Goal: Information Seeking & Learning: Learn about a topic

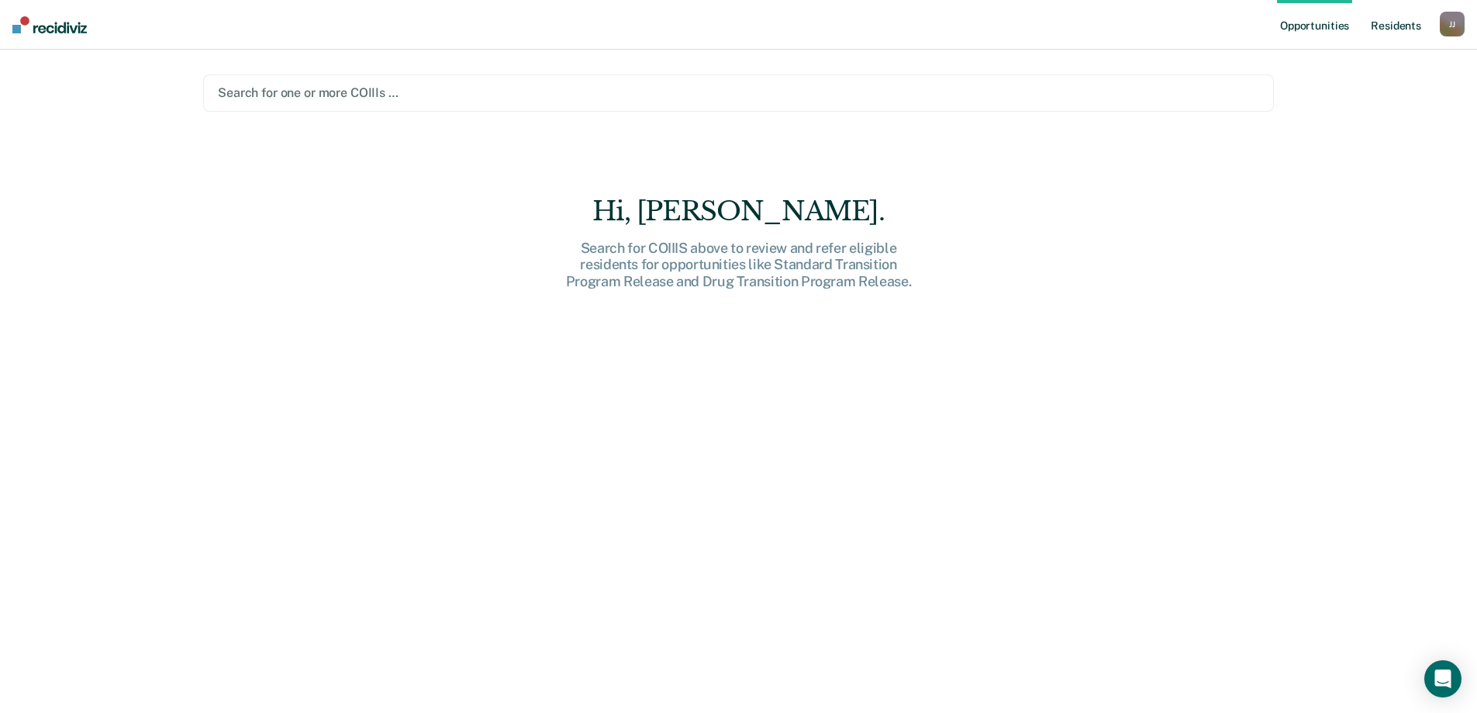
click at [1379, 26] on link "Resident s" at bounding box center [1396, 25] width 57 height 50
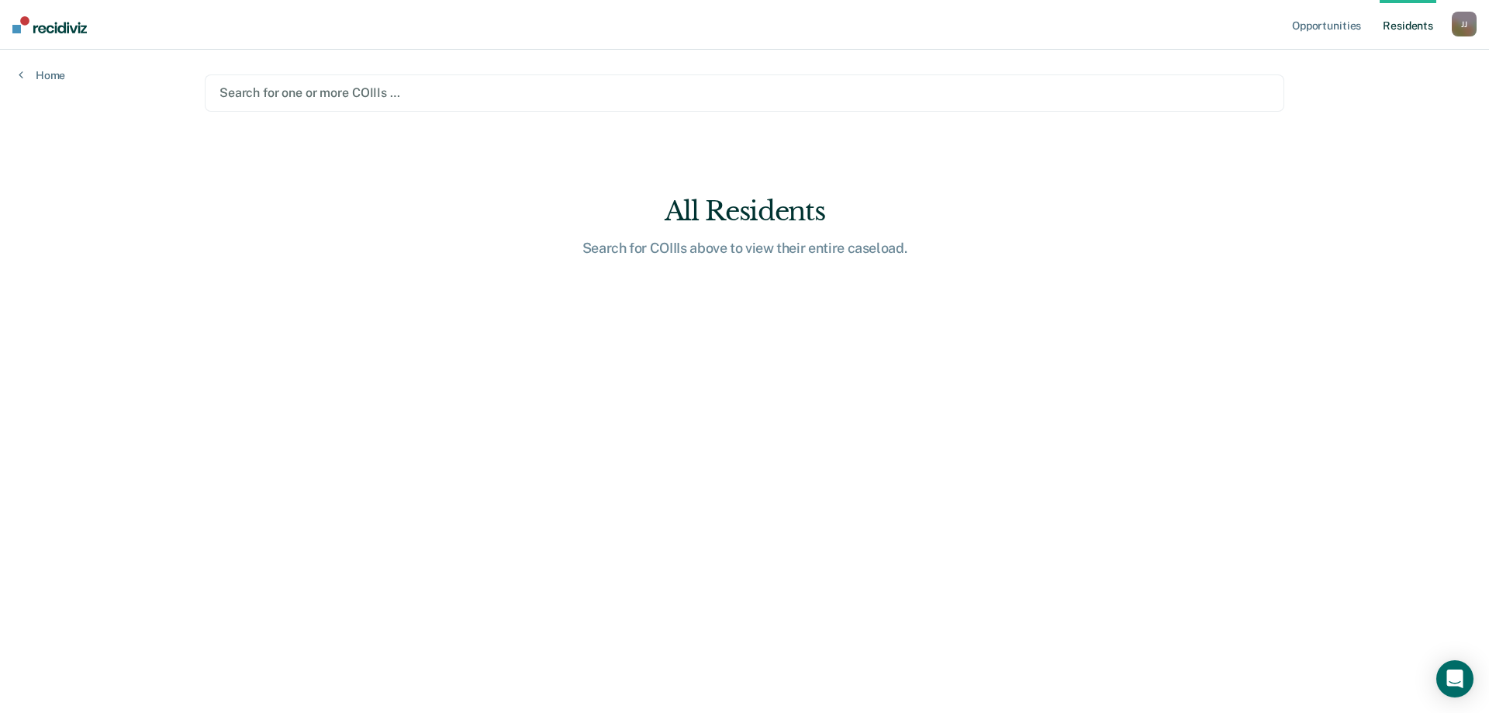
click at [282, 95] on div at bounding box center [744, 93] width 1050 height 18
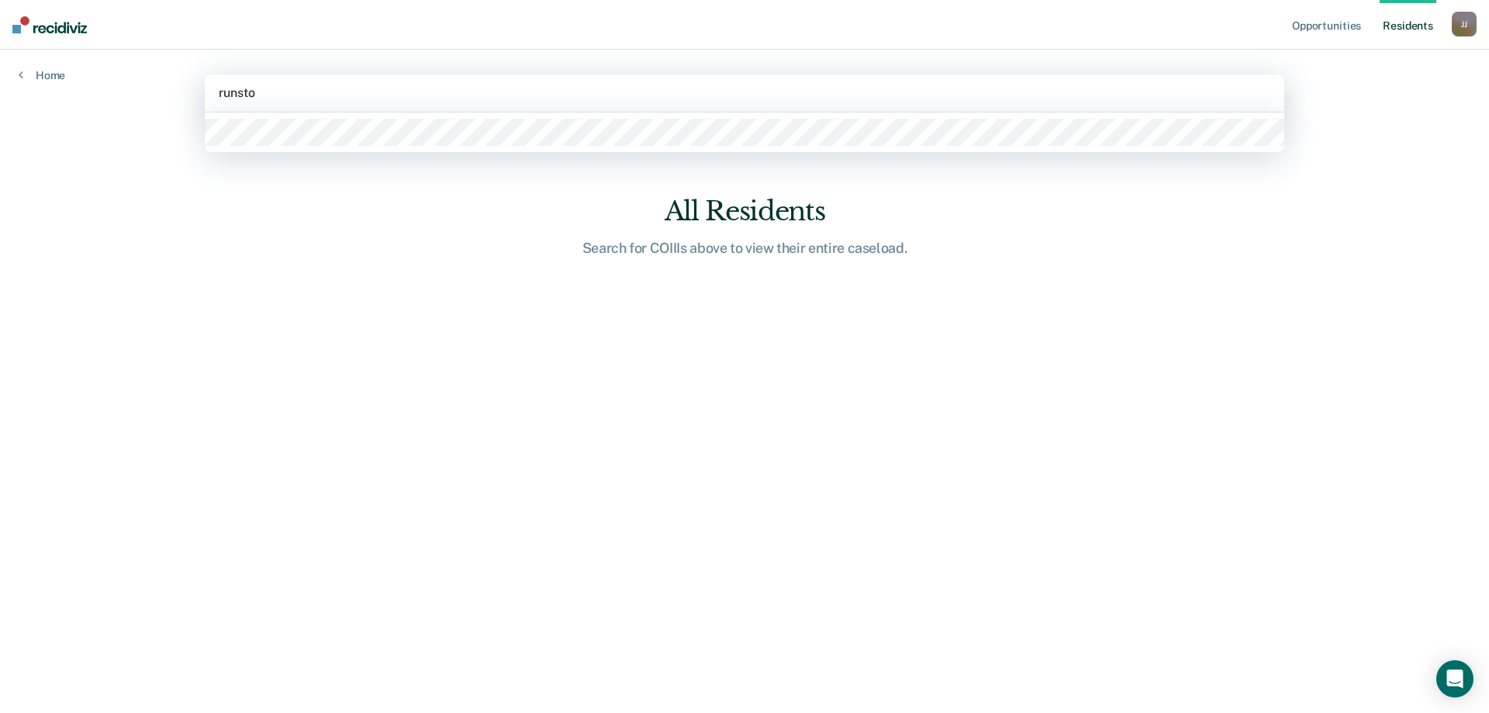
type input "runston"
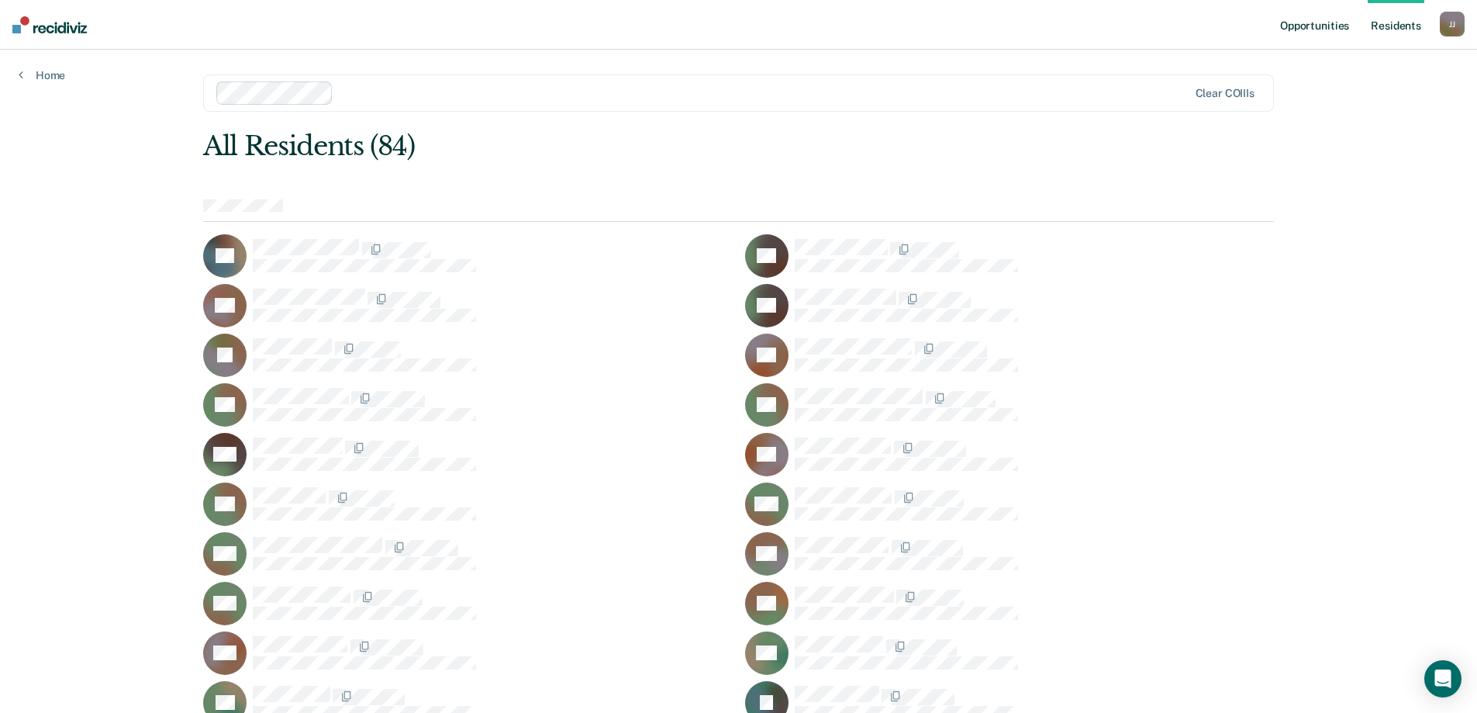
click at [1321, 25] on link "Opportunities" at bounding box center [1314, 25] width 75 height 50
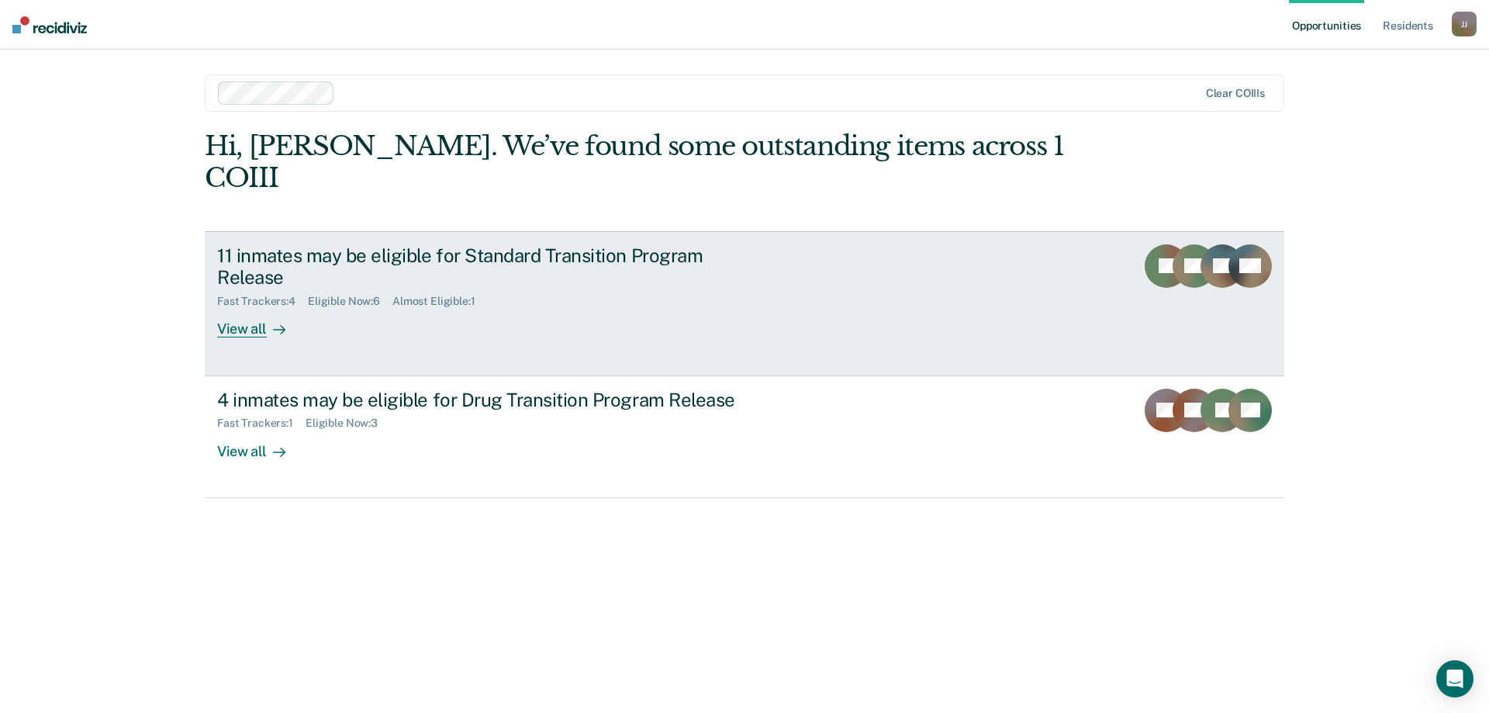
click at [267, 320] on div at bounding box center [276, 329] width 19 height 18
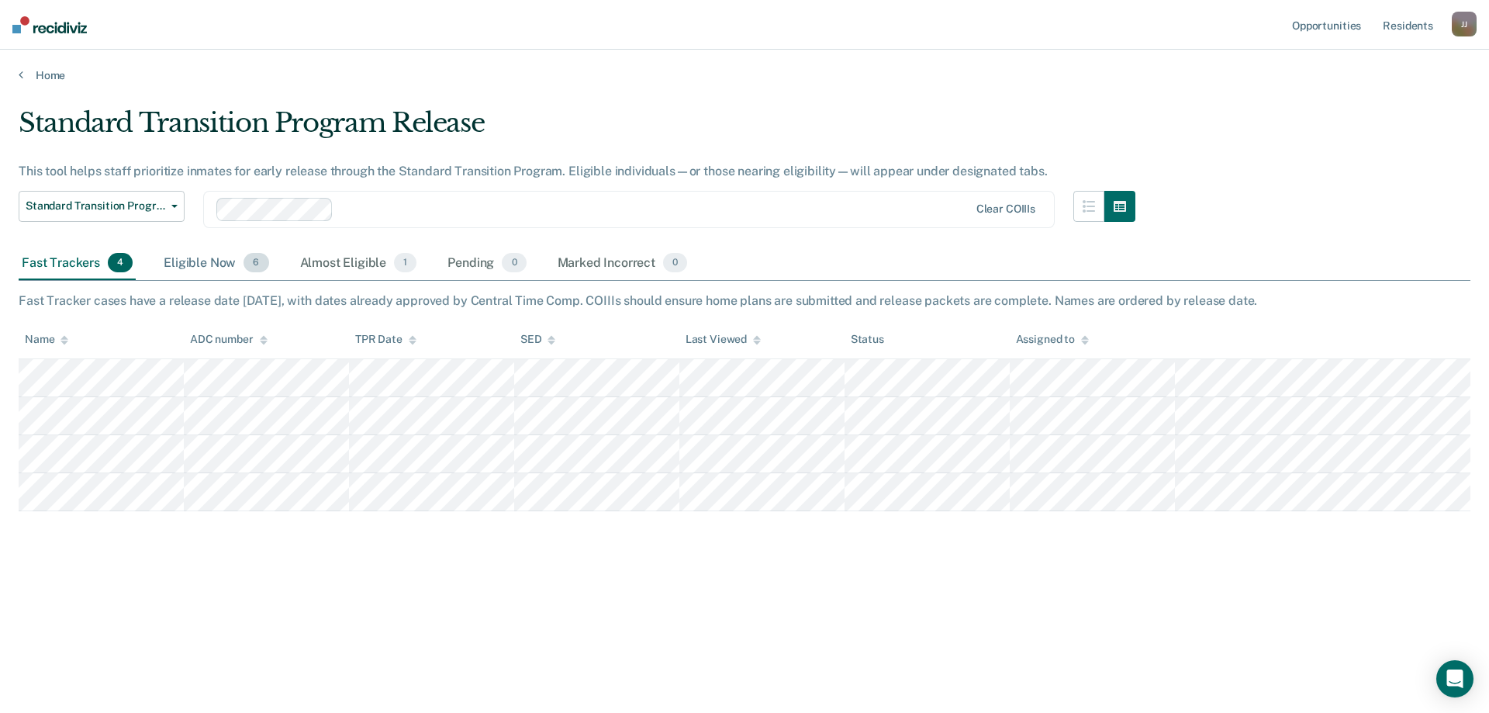
click at [202, 261] on div "Eligible Now 6" at bounding box center [216, 264] width 111 height 34
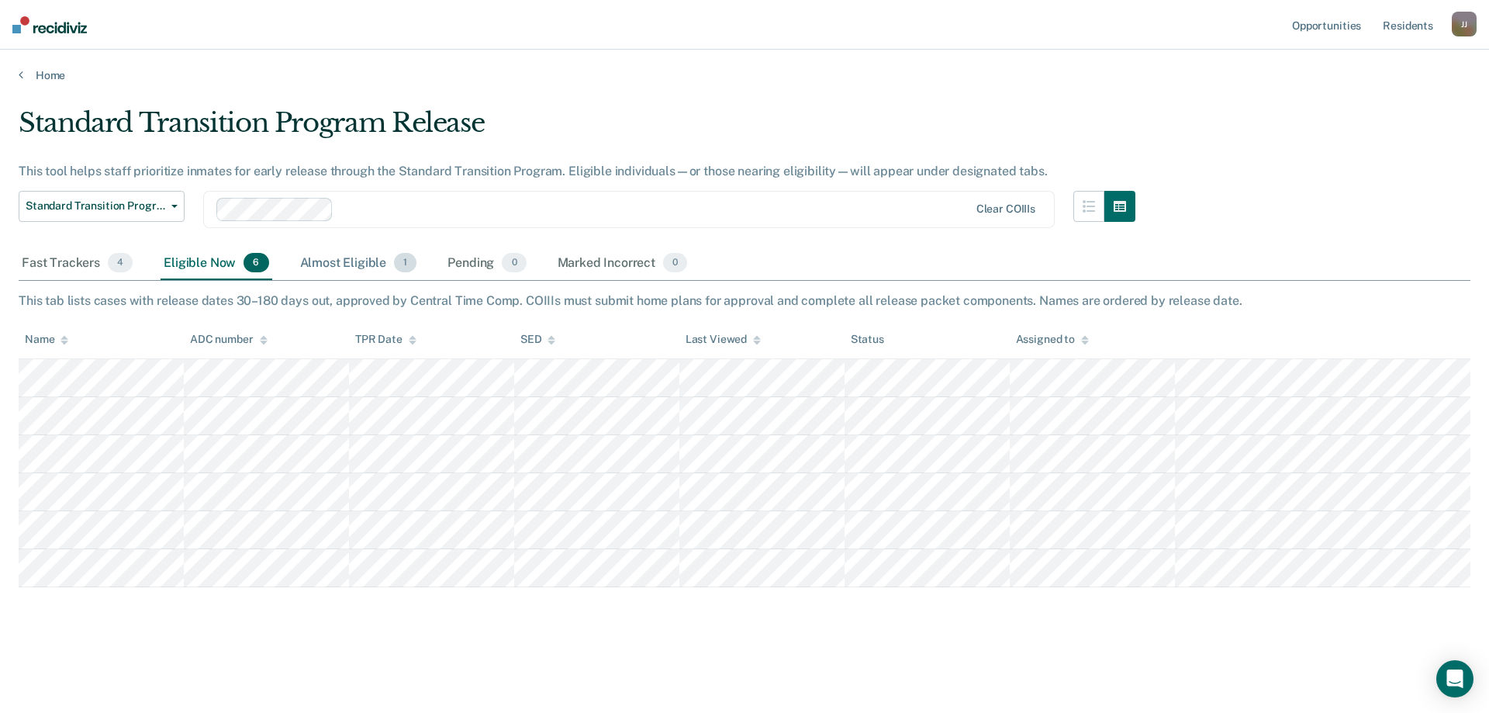
click at [321, 259] on div "Almost Eligible 1" at bounding box center [358, 264] width 123 height 34
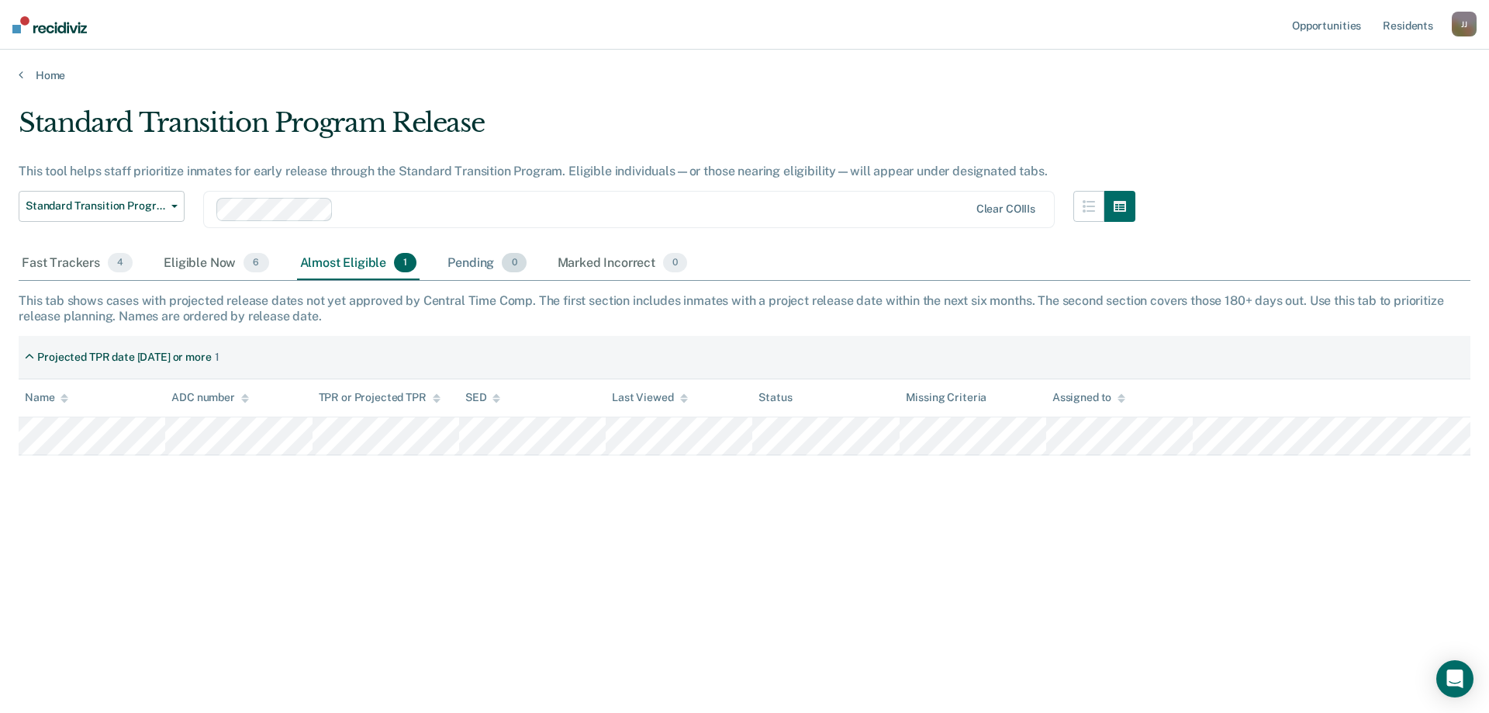
click at [485, 262] on div "Pending 0" at bounding box center [486, 264] width 85 height 34
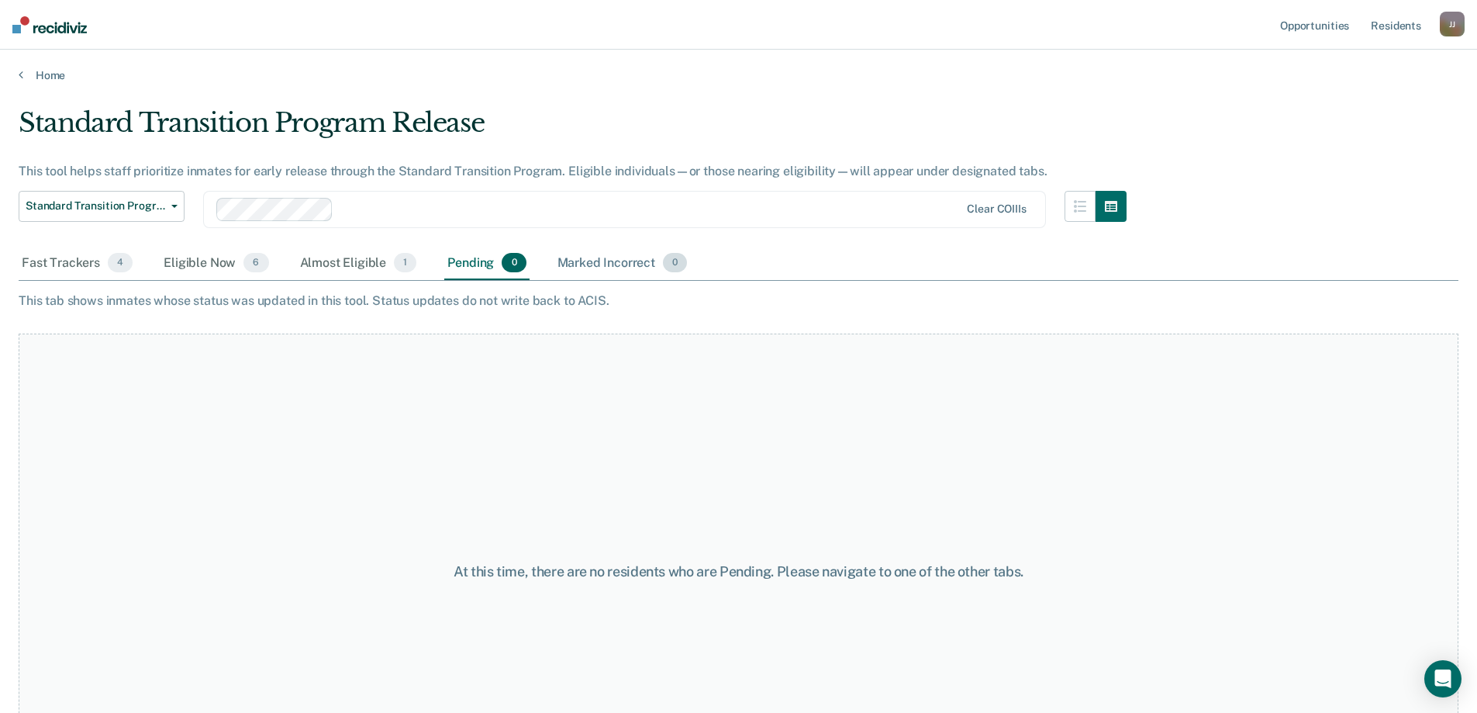
click at [576, 262] on div "Marked Incorrect 0" at bounding box center [622, 264] width 136 height 34
click at [58, 261] on div "Fast Trackers 4" at bounding box center [77, 264] width 117 height 34
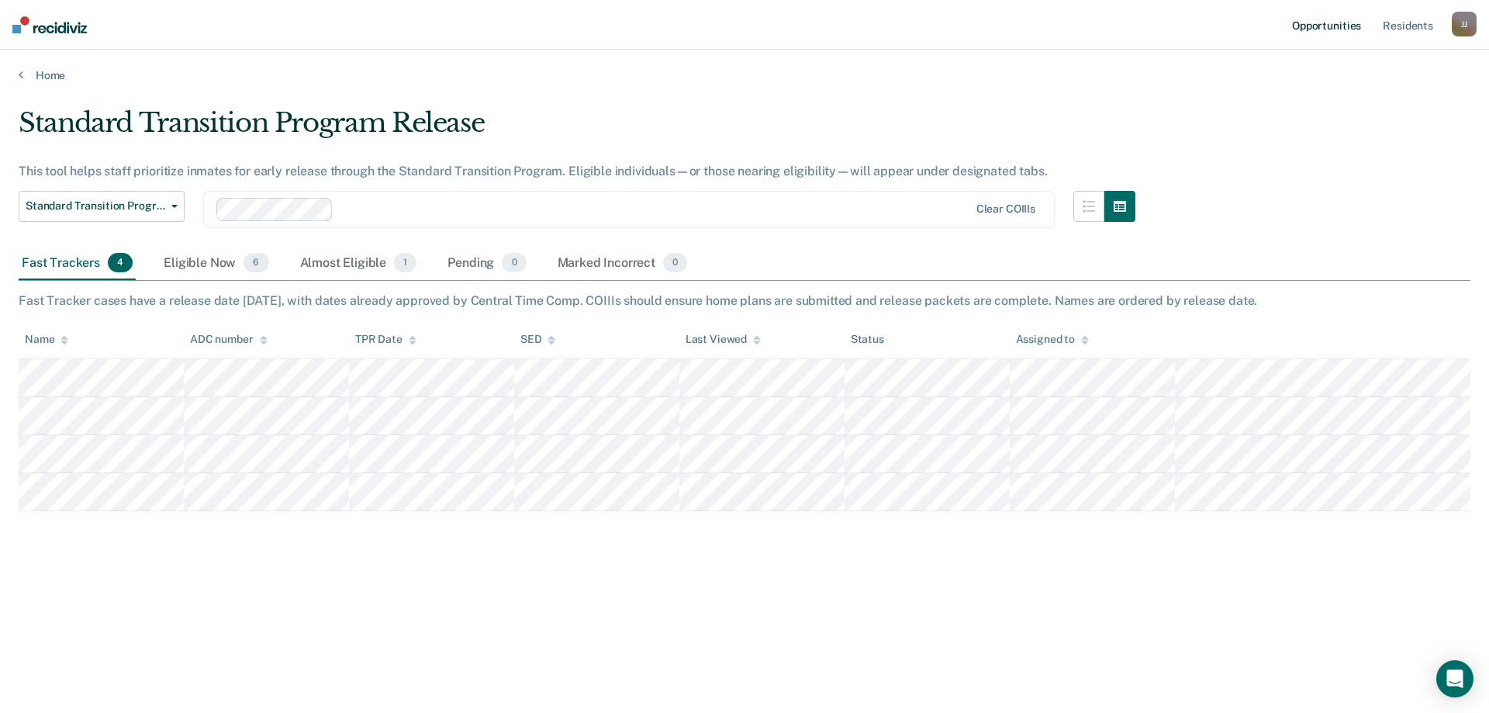
click at [1314, 24] on link "Opportunities" at bounding box center [1326, 25] width 75 height 50
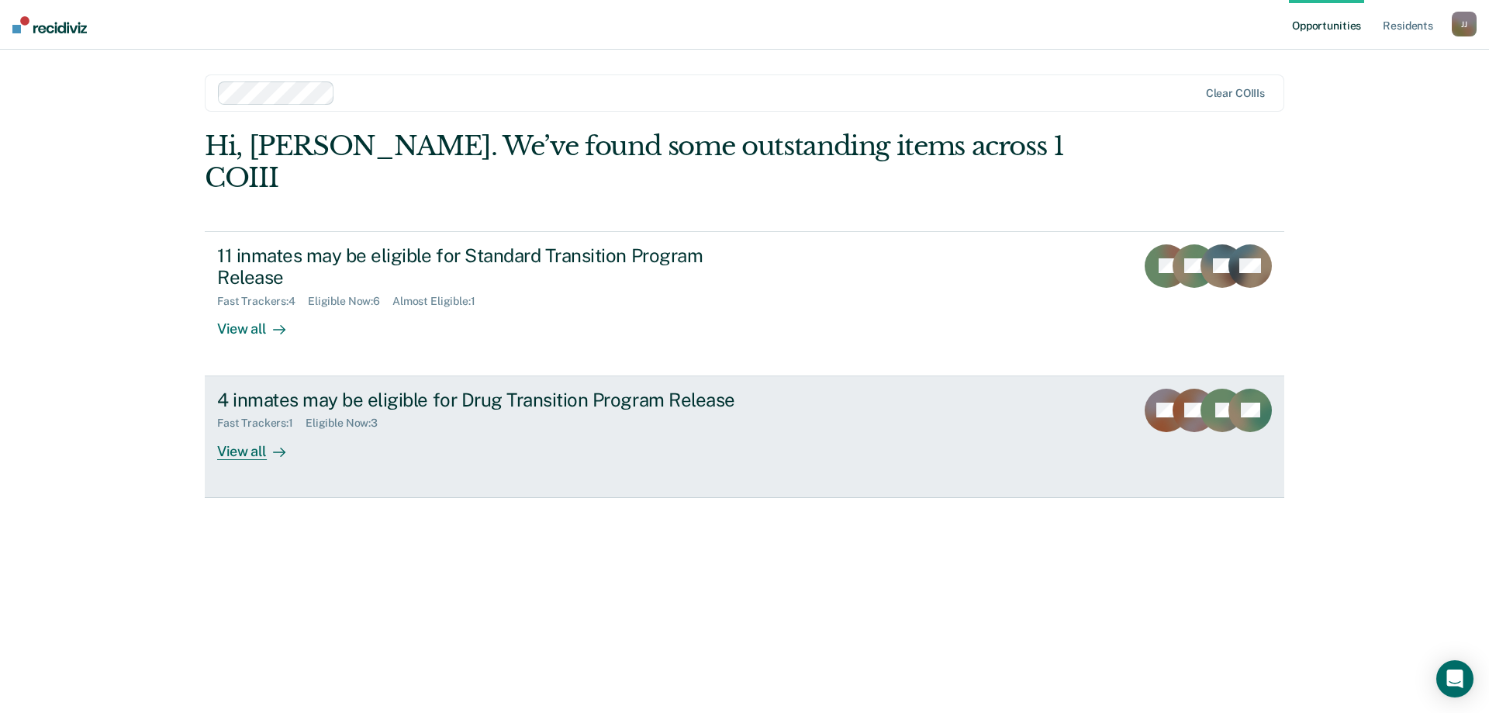
click at [261, 430] on div "View all" at bounding box center [260, 445] width 87 height 30
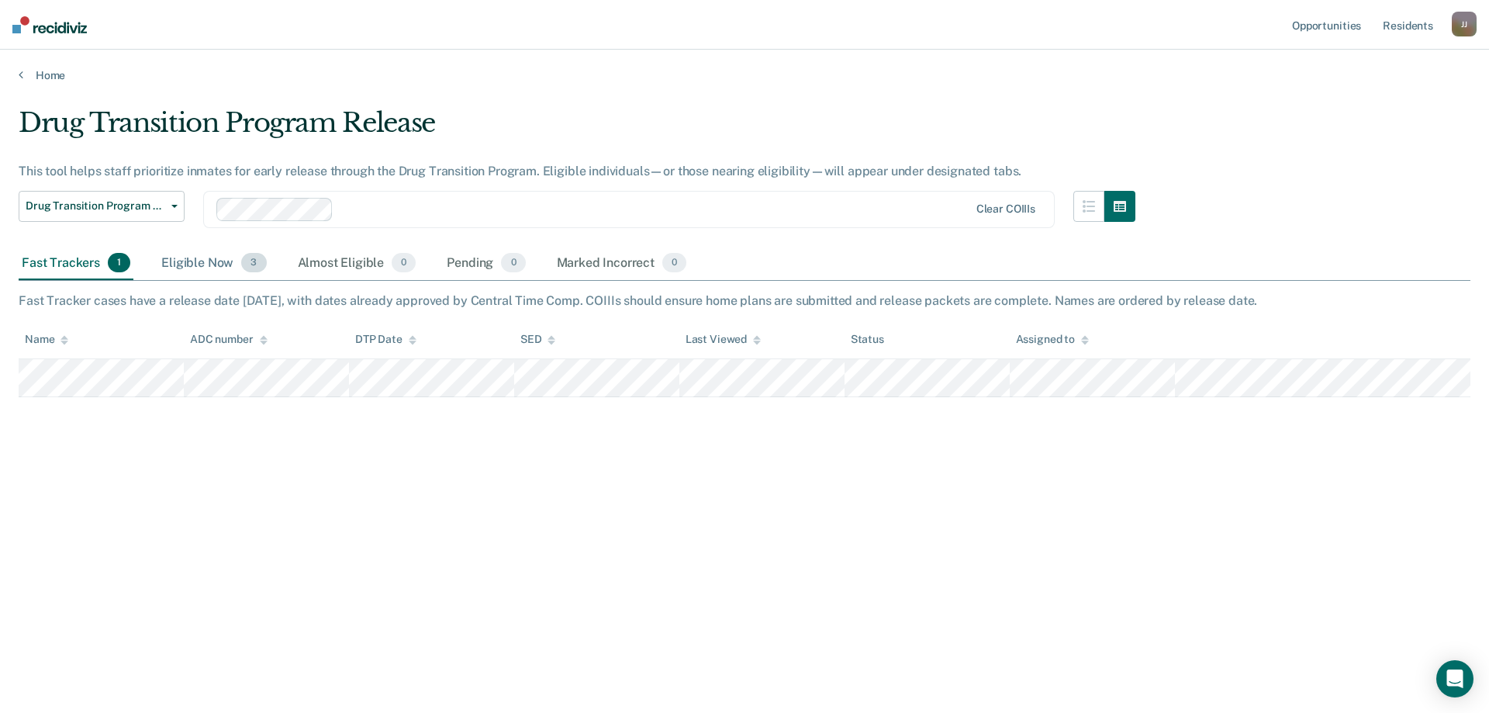
click at [213, 261] on div "Eligible Now 3" at bounding box center [213, 264] width 111 height 34
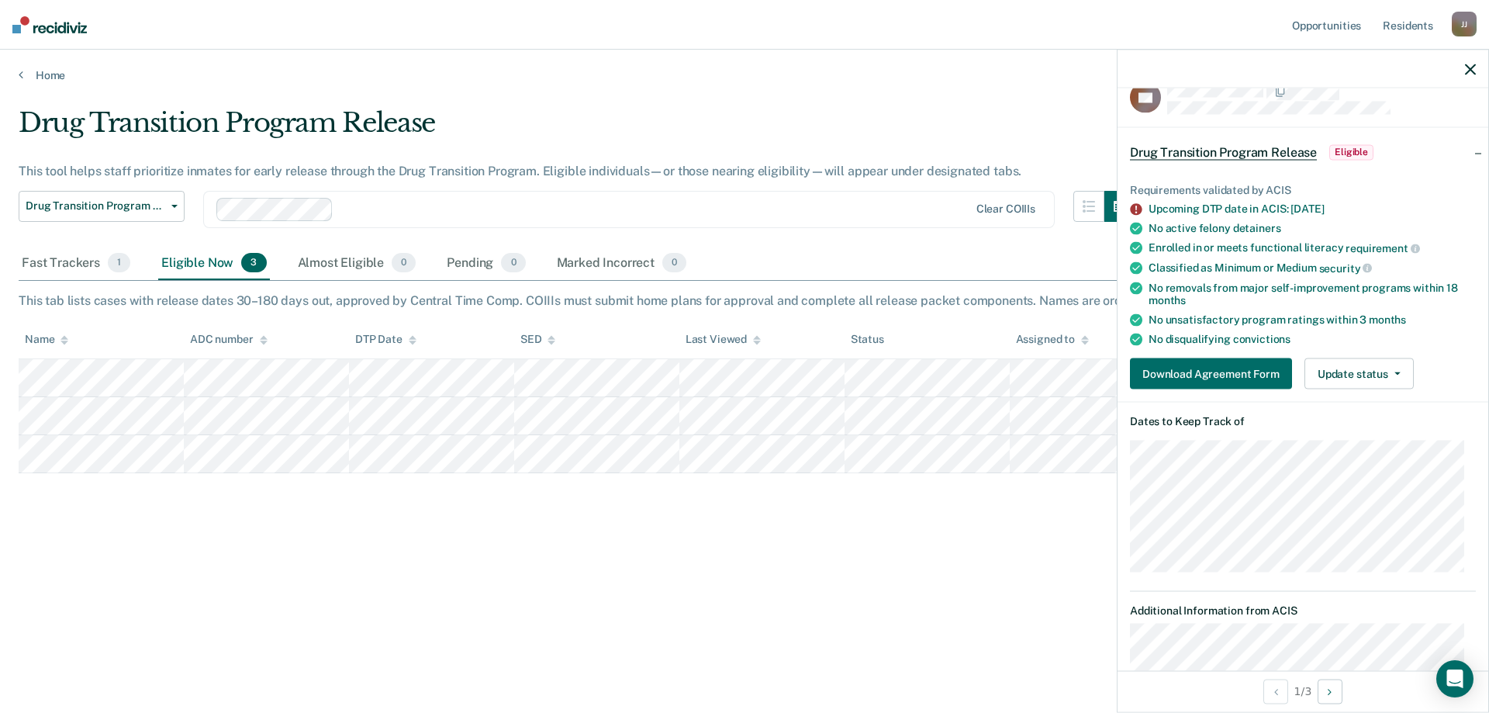
scroll to position [3, 0]
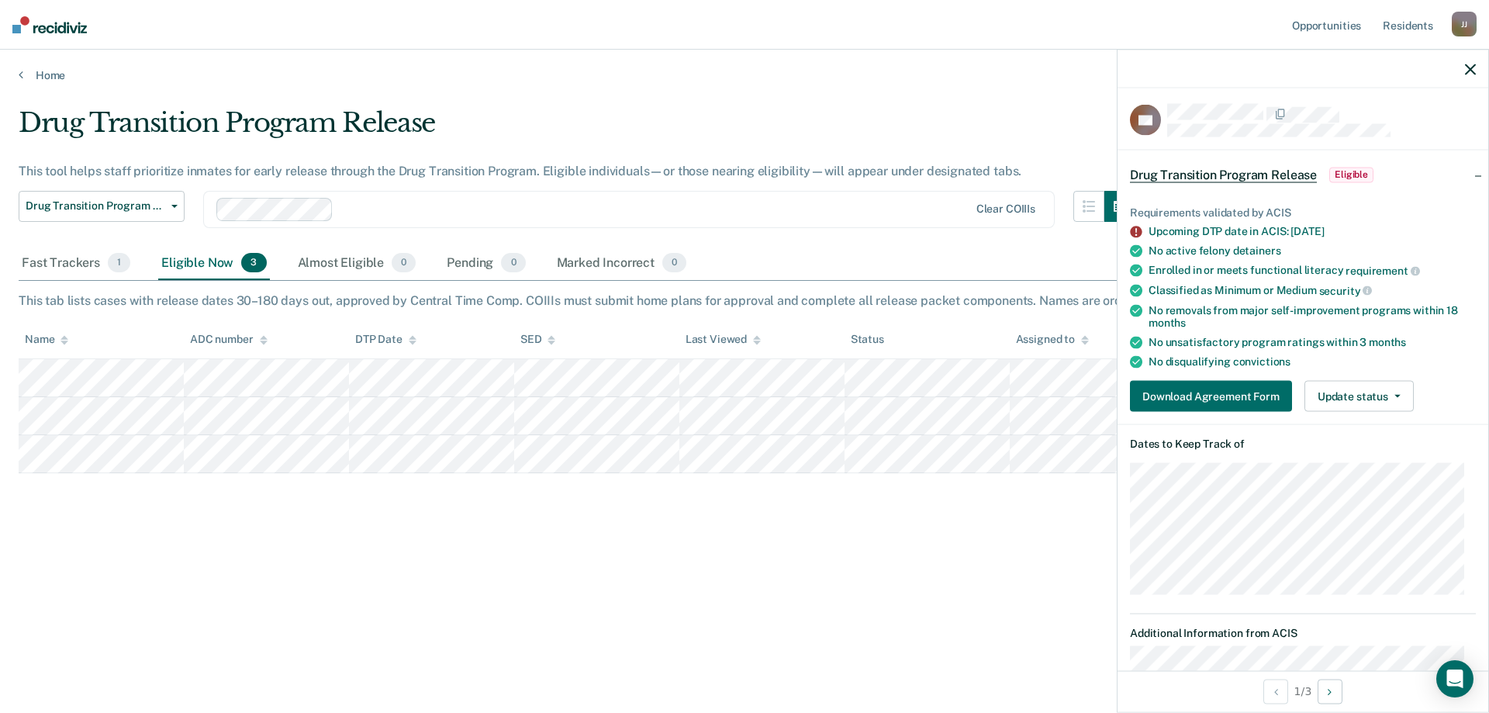
click at [984, 109] on div "Drug Transition Program Release" at bounding box center [577, 129] width 1117 height 44
click at [1466, 69] on icon "button" at bounding box center [1470, 69] width 11 height 11
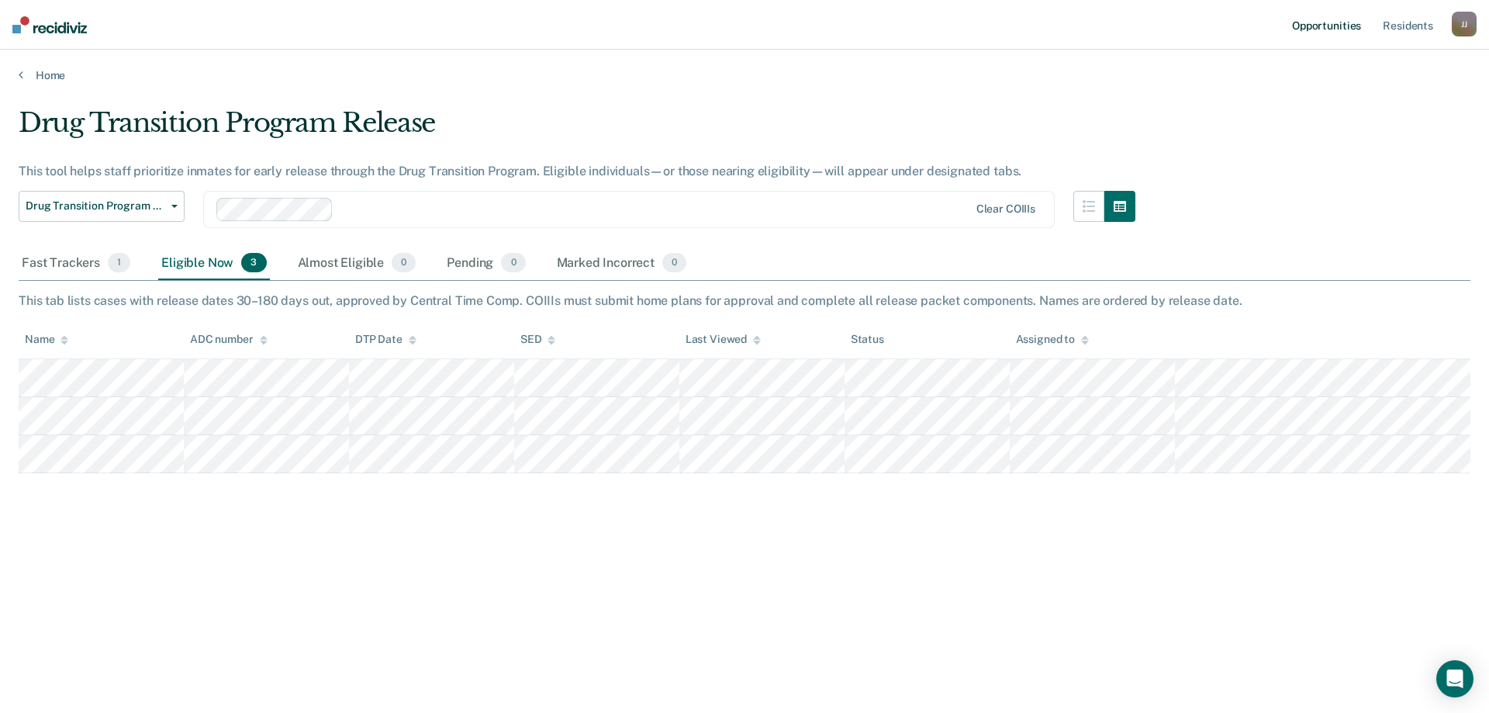
click at [1322, 26] on link "Opportunities" at bounding box center [1326, 25] width 75 height 50
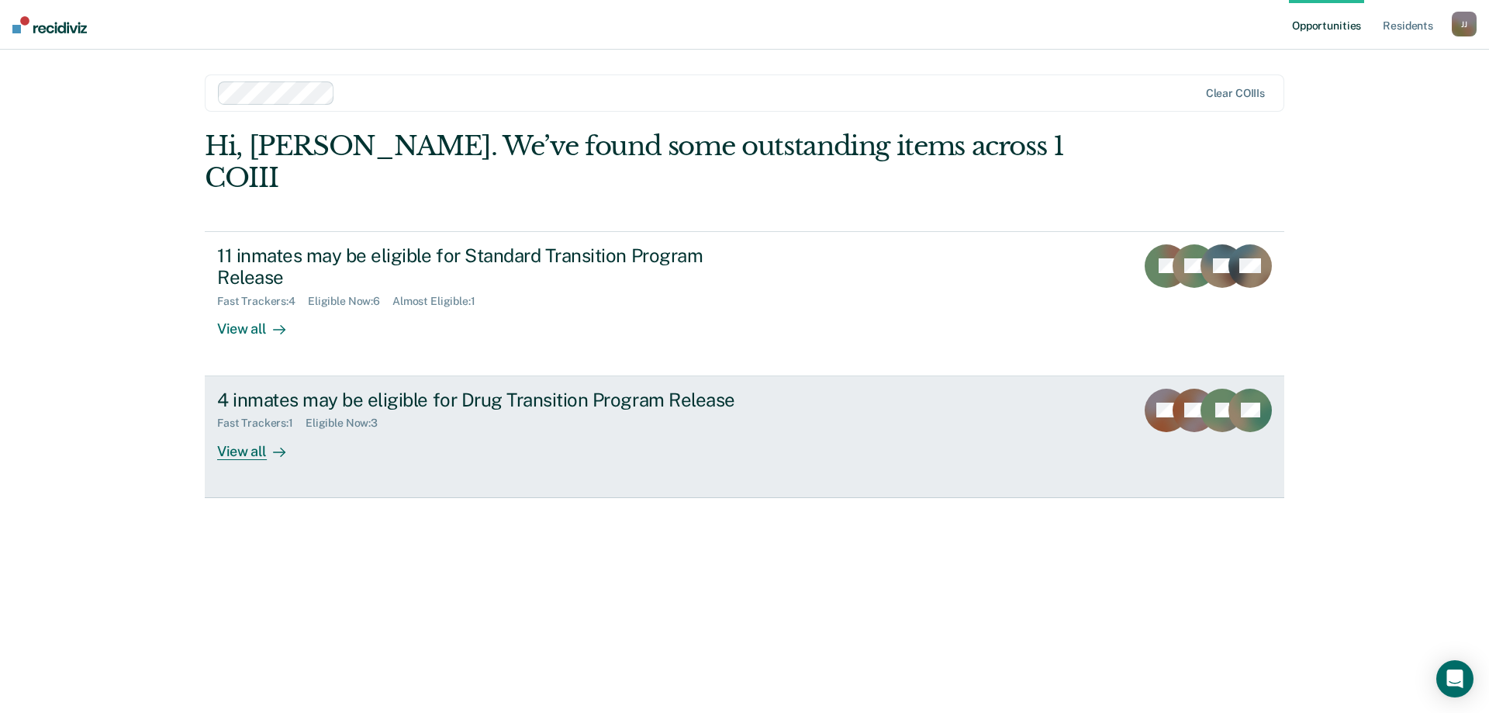
click at [242, 430] on div "View all" at bounding box center [260, 445] width 87 height 30
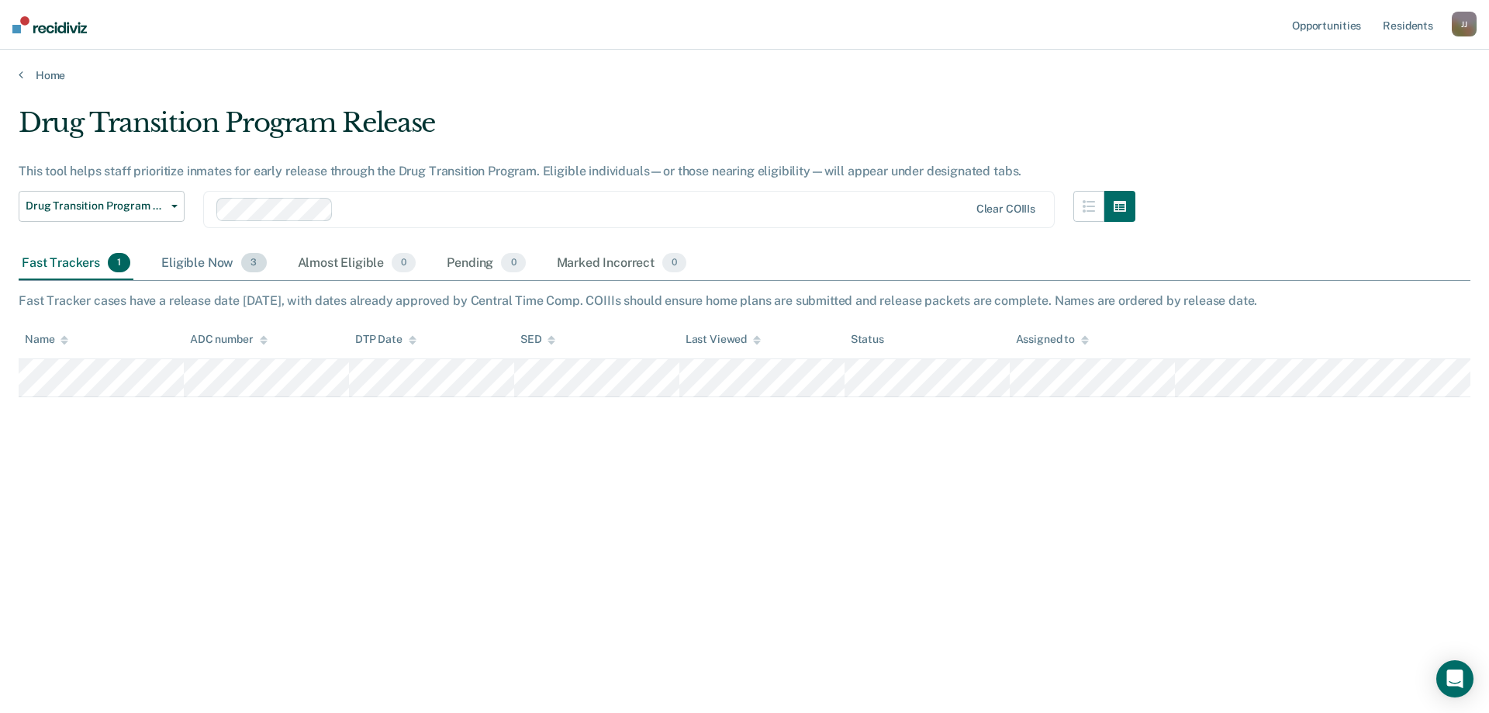
click at [216, 260] on div "Eligible Now 3" at bounding box center [213, 264] width 111 height 34
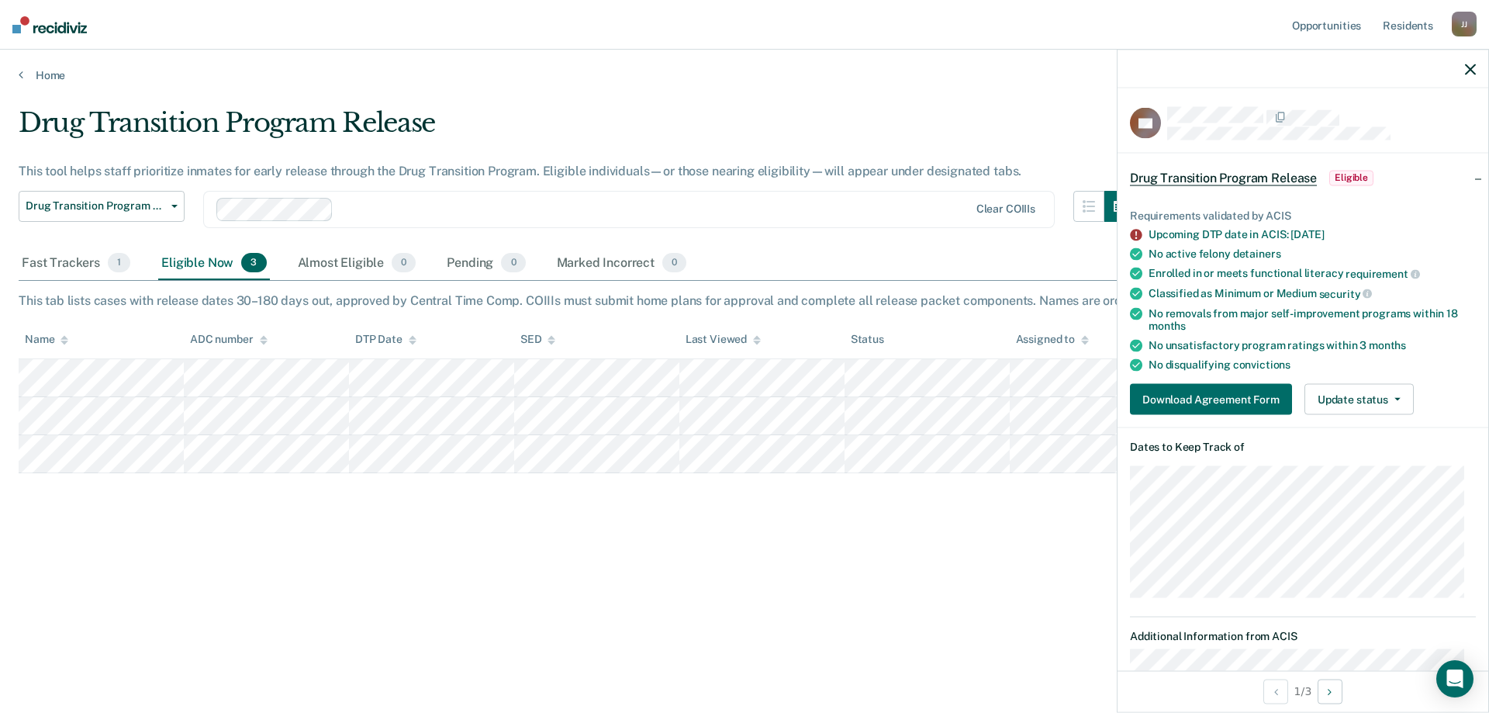
scroll to position [233, 0]
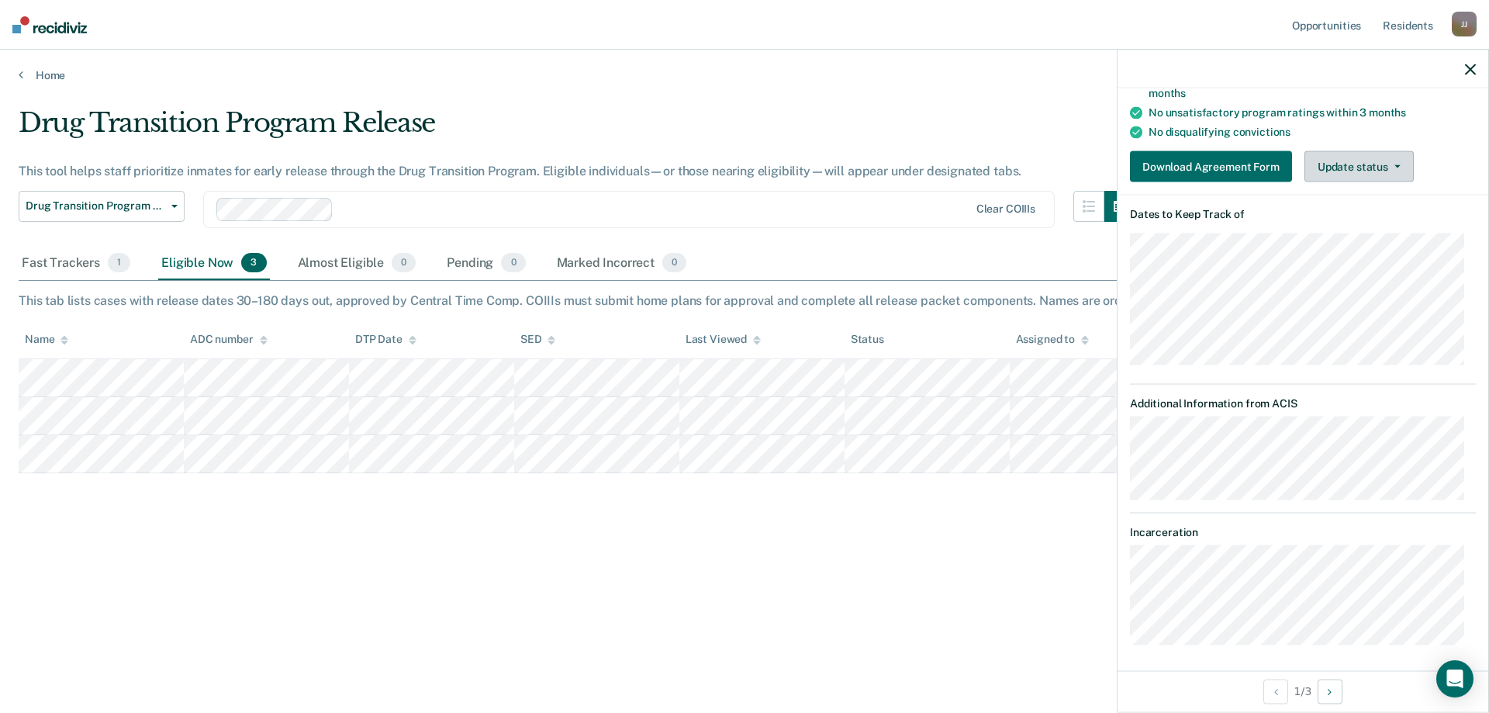
click at [1391, 165] on span "button" at bounding box center [1394, 166] width 12 height 3
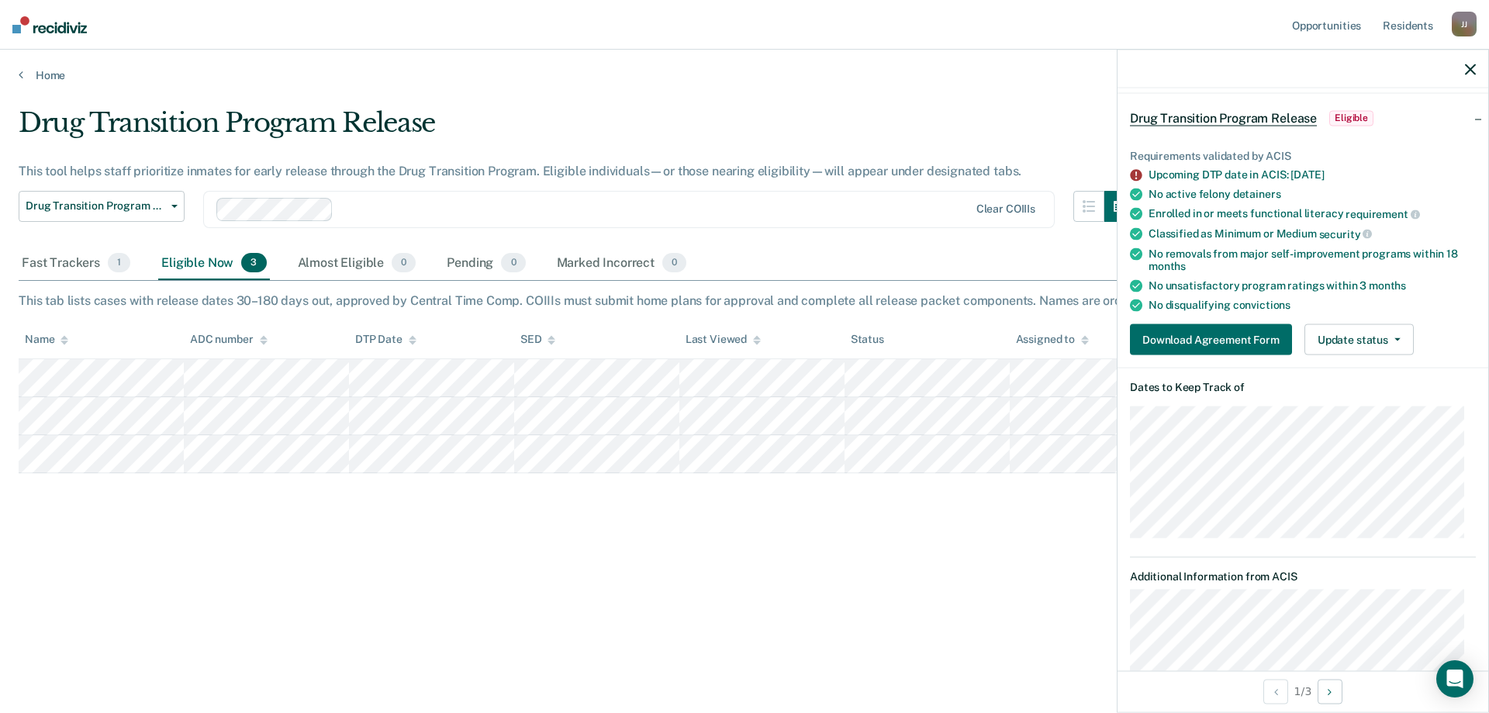
scroll to position [53, 0]
